Goal: Information Seeking & Learning: Learn about a topic

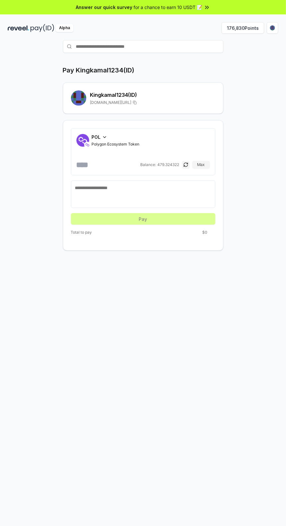
click at [248, 28] on button "176,830 Points" at bounding box center [242, 28] width 43 height 12
